Goal: Task Accomplishment & Management: Complete application form

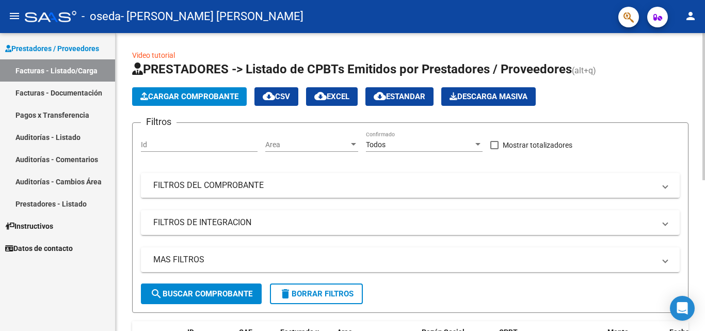
click at [349, 184] on mat-panel-title "FILTROS DEL COMPROBANTE" at bounding box center [404, 185] width 502 height 11
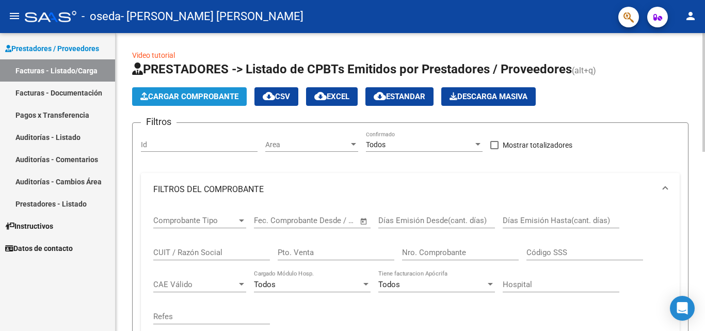
click at [175, 96] on span "Cargar Comprobante" at bounding box center [189, 96] width 98 height 9
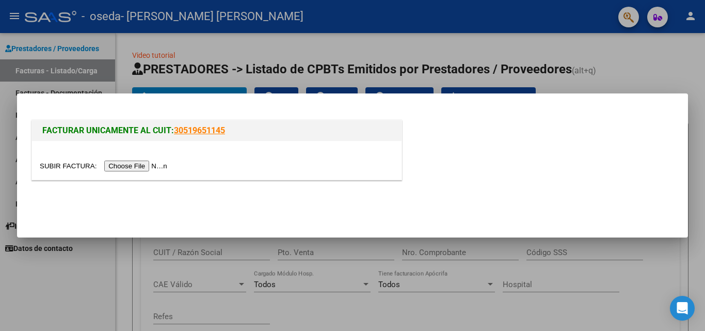
click at [157, 163] on input "file" at bounding box center [105, 166] width 131 height 11
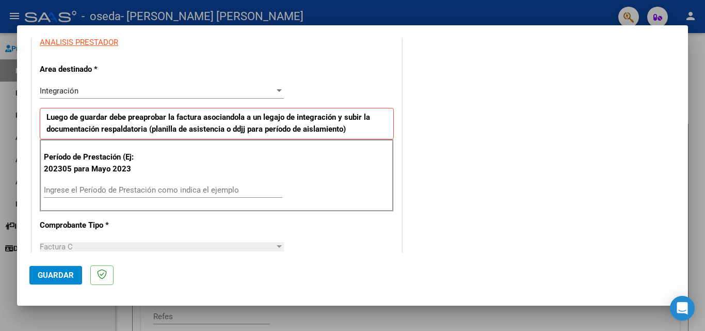
scroll to position [205, 0]
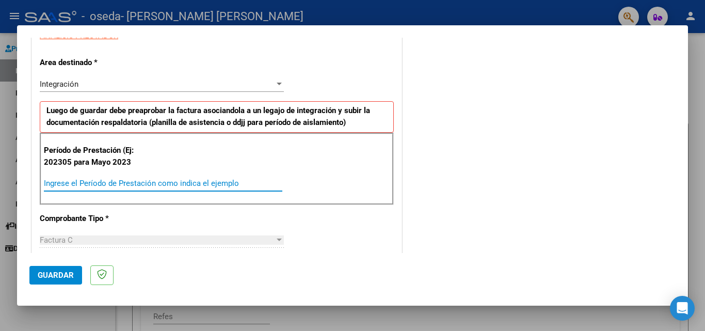
click at [142, 185] on input "Ingrese el Período de Prestación como indica el ejemplo" at bounding box center [163, 183] width 239 height 9
type input "202507"
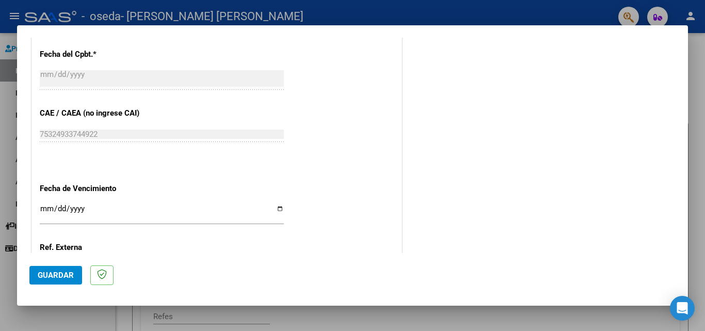
scroll to position [674, 0]
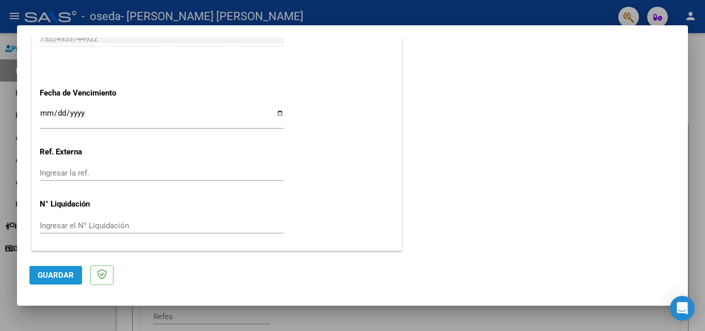
click at [58, 275] on span "Guardar" at bounding box center [56, 275] width 36 height 9
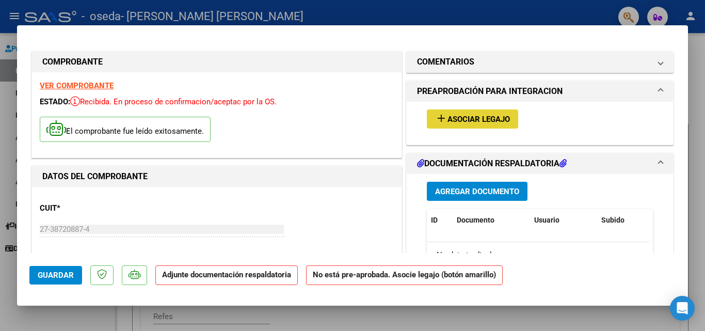
click at [489, 118] on span "Asociar Legajo" at bounding box center [479, 119] width 62 height 9
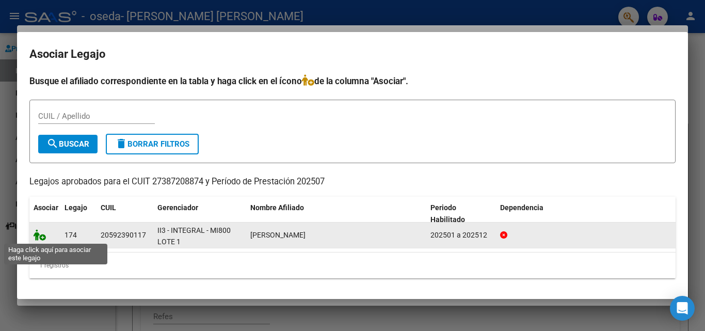
click at [38, 240] on icon at bounding box center [40, 234] width 12 height 11
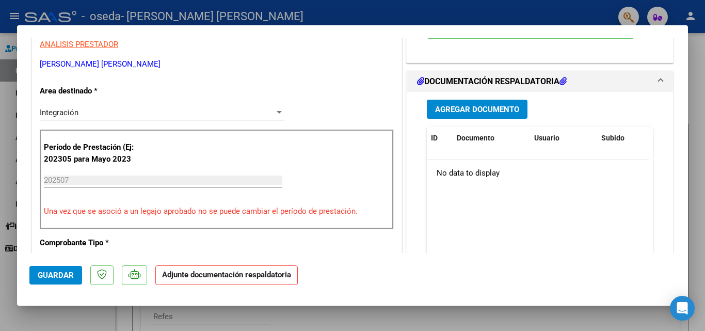
scroll to position [211, 0]
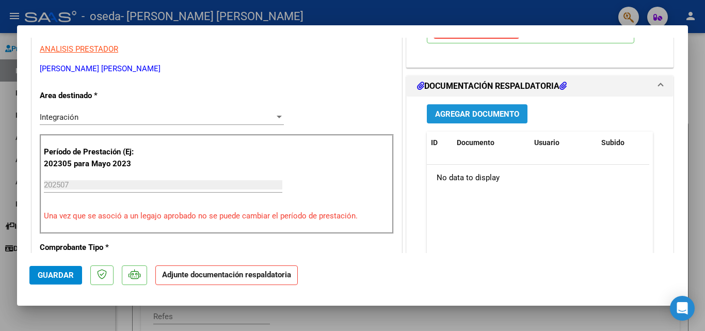
click at [469, 115] on span "Agregar Documento" at bounding box center [477, 113] width 84 height 9
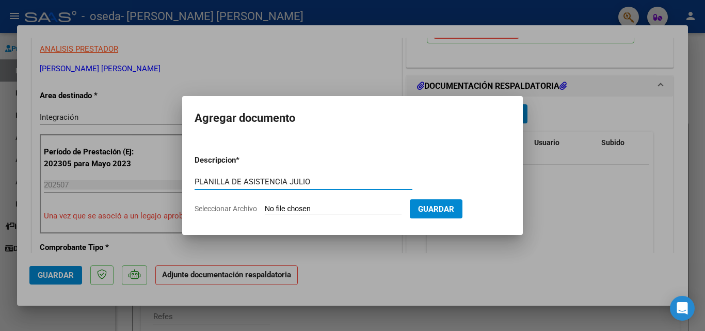
type input "PLANILLA DE ASISTENCIA JULIO"
click at [361, 211] on input "Seleccionar Archivo" at bounding box center [333, 210] width 137 height 10
type input "C:\fakepath\OSEDA [PERSON_NAME] 2025_21.pdf"
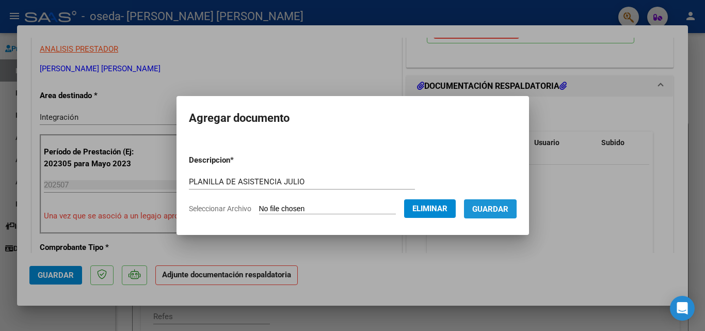
click at [496, 209] on span "Guardar" at bounding box center [491, 209] width 36 height 9
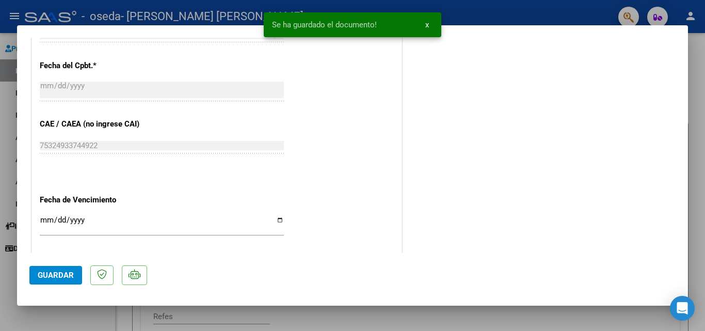
scroll to position [692, 0]
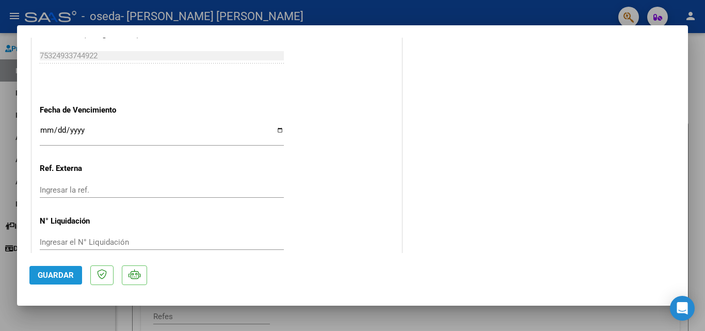
click at [51, 272] on span "Guardar" at bounding box center [56, 275] width 36 height 9
